Goal: Navigation & Orientation: Find specific page/section

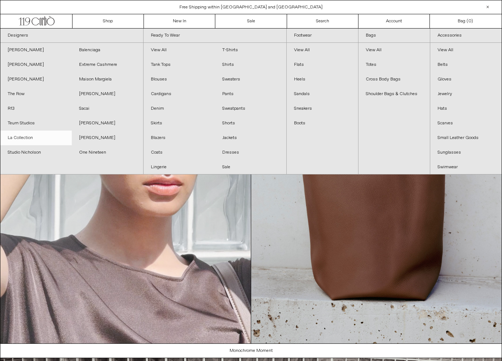
click at [34, 137] on link "La Collection" at bounding box center [35, 138] width 71 height 15
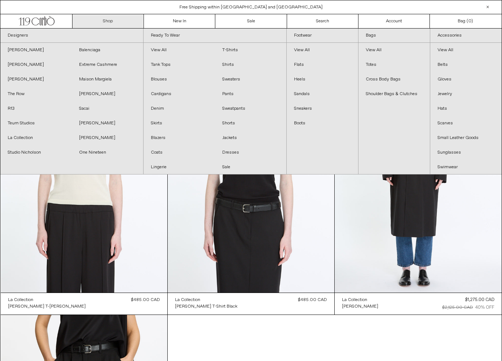
click at [110, 20] on link "Shop" at bounding box center [107, 21] width 71 height 14
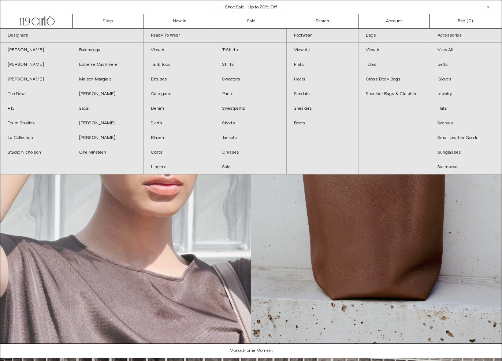
click at [110, 20] on link "Shop" at bounding box center [107, 21] width 71 height 14
